Goal: Task Accomplishment & Management: Use online tool/utility

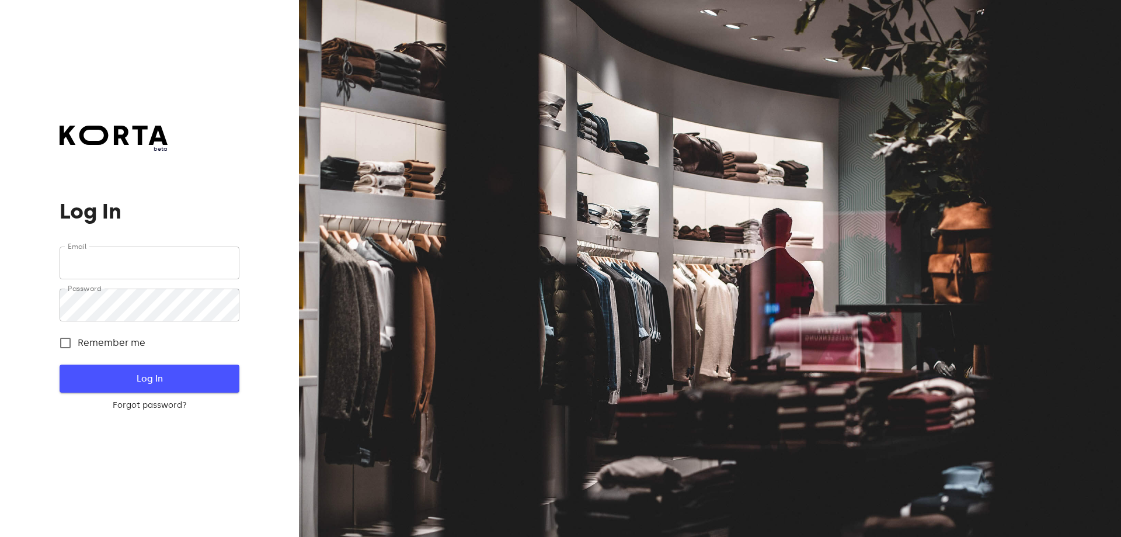
type input "[EMAIL_ADDRESS][DOMAIN_NAME]"
click at [180, 380] on span "Log In" at bounding box center [149, 378] width 142 height 15
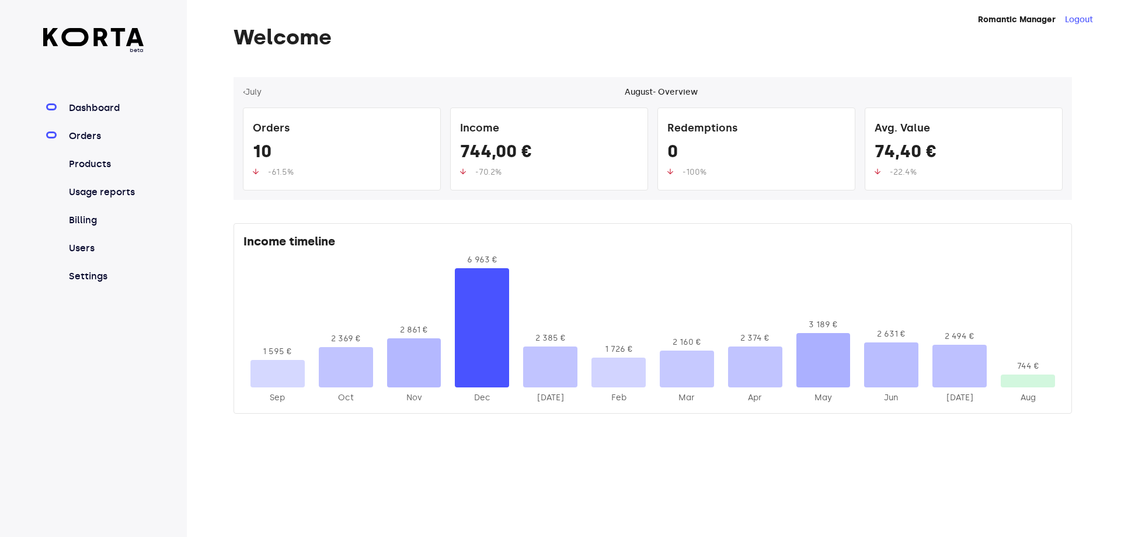
click at [71, 135] on link "Orders" at bounding box center [106, 136] width 78 height 14
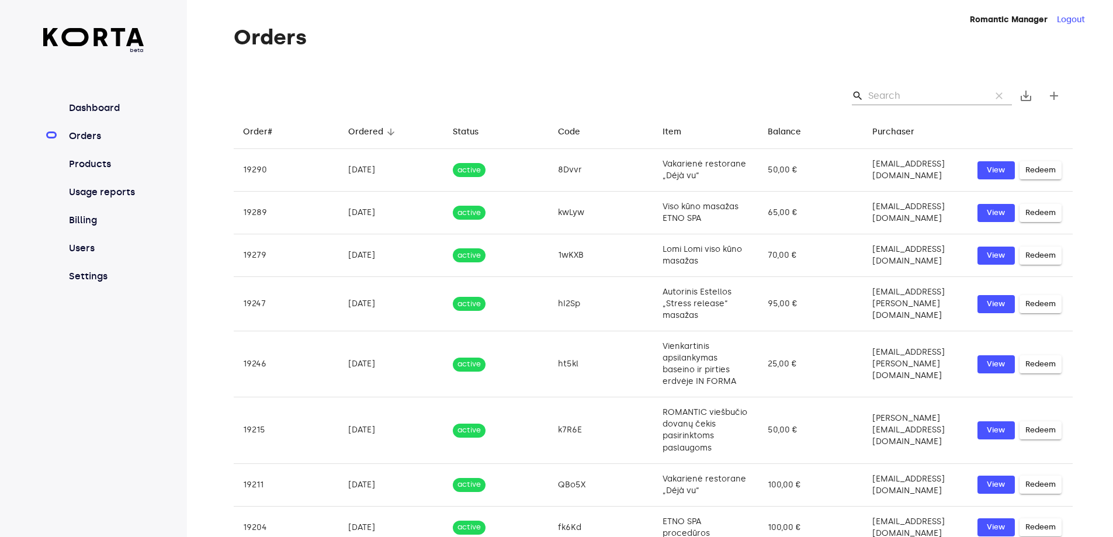
click at [891, 96] on input "Search" at bounding box center [924, 95] width 113 height 19
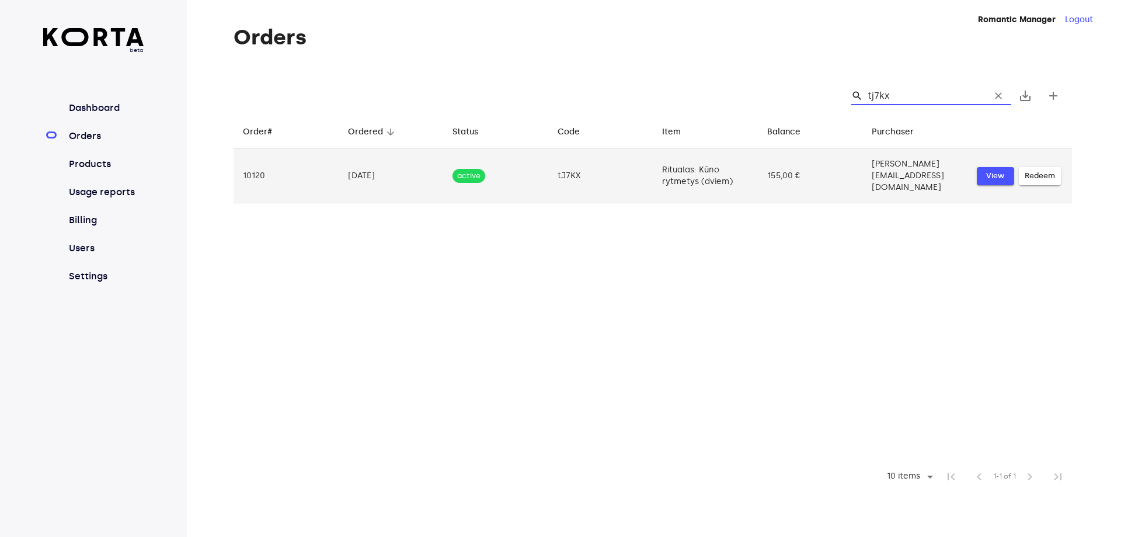
type input "tj7kx"
click at [997, 169] on span "View" at bounding box center [996, 175] width 26 height 13
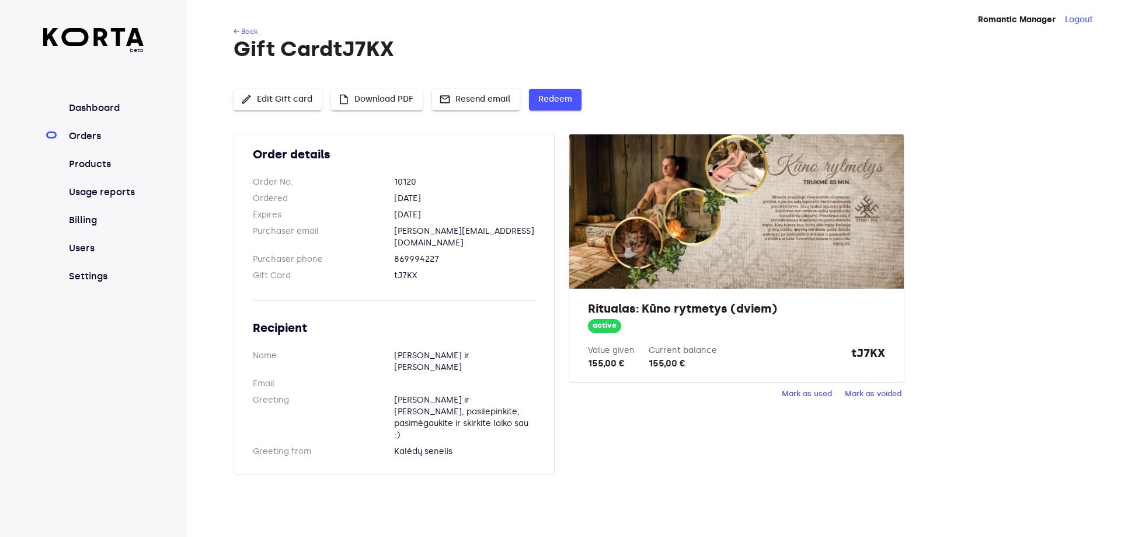
click at [566, 90] on button "Redeem" at bounding box center [555, 100] width 53 height 22
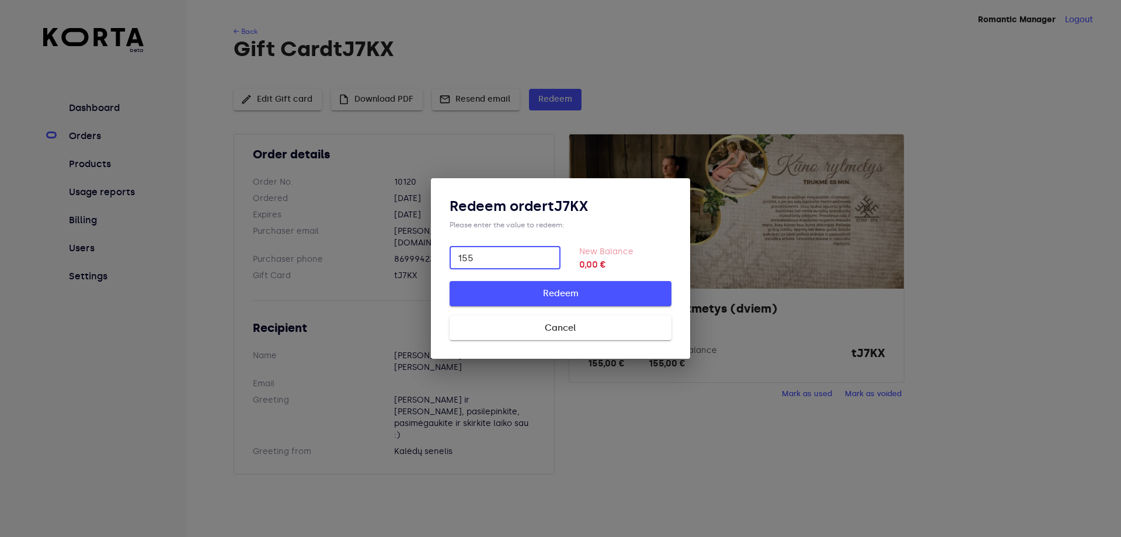
type input "155"
click at [538, 289] on span "Redeem" at bounding box center [560, 293] width 185 height 15
